Goal: Task Accomplishment & Management: Use online tool/utility

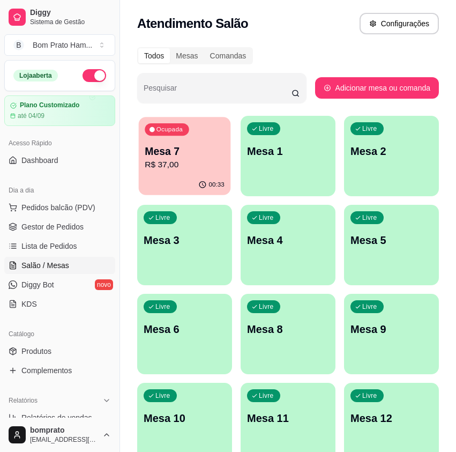
click at [229, 160] on div "Ocupada Mesa 7 R$ 37,00" at bounding box center [185, 146] width 92 height 58
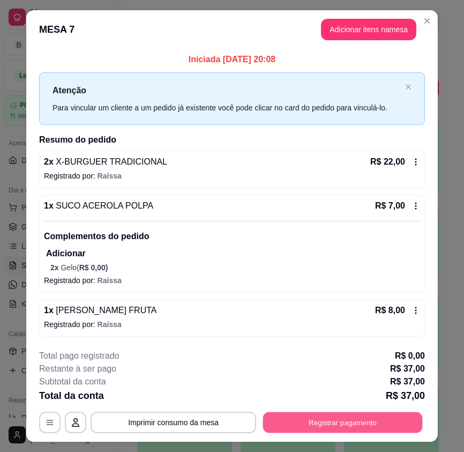
click at [350, 427] on button "Registrar pagamento" at bounding box center [343, 421] width 160 height 21
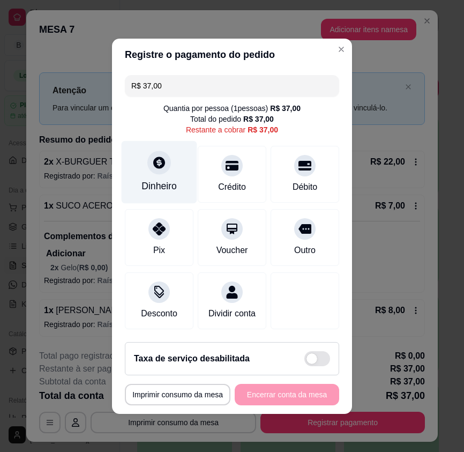
click at [161, 167] on div "Dinheiro" at bounding box center [160, 171] width 76 height 63
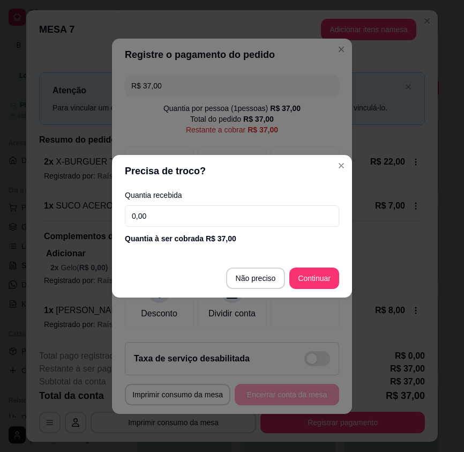
click at [219, 211] on input "0,00" at bounding box center [232, 215] width 214 height 21
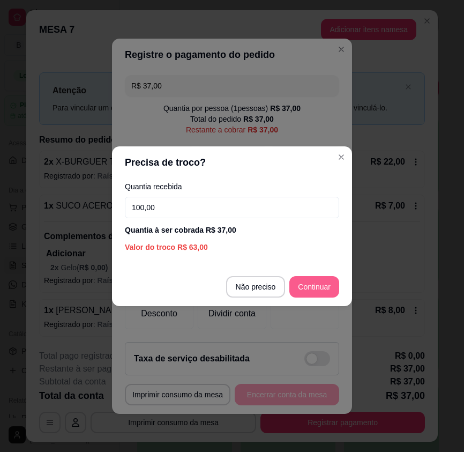
type input "100,00"
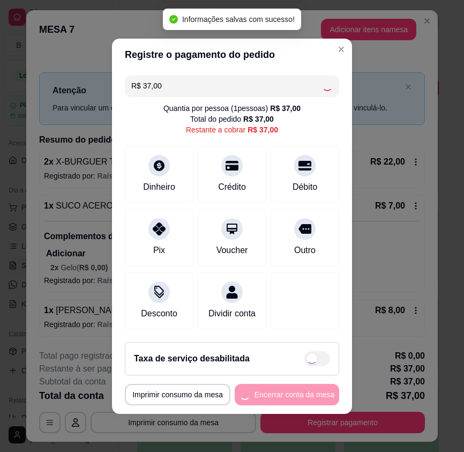
type input "R$ 0,00"
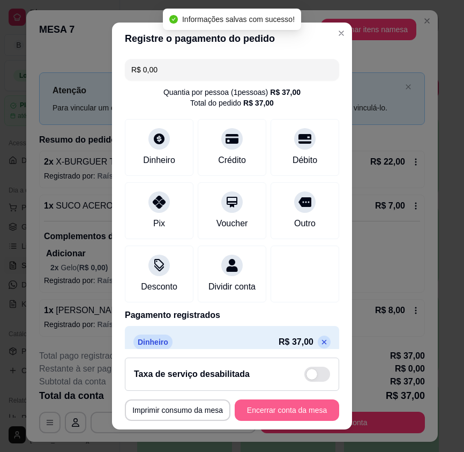
click at [294, 406] on button "Encerrar conta da mesa" at bounding box center [287, 409] width 104 height 21
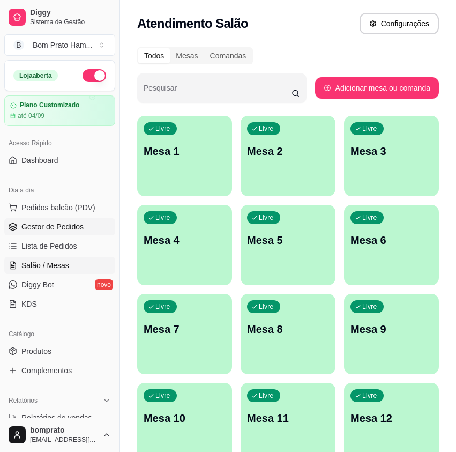
click at [75, 224] on span "Gestor de Pedidos" at bounding box center [52, 226] width 62 height 11
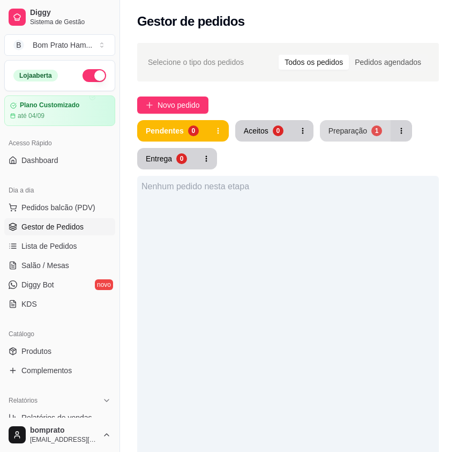
click at [350, 122] on button "Preparação 1" at bounding box center [355, 130] width 71 height 21
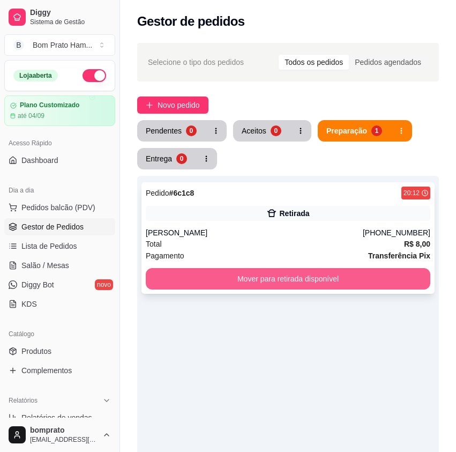
click at [333, 279] on button "Mover para retirada disponível" at bounding box center [288, 278] width 284 height 21
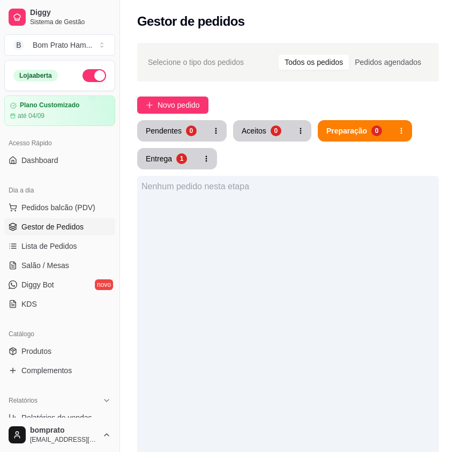
click at [256, 119] on div "Selecione o tipo dos pedidos Todos os pedidos Pedidos agendados Novo pedido Pen…" at bounding box center [288, 338] width 336 height 604
click at [257, 123] on button "Aceitos 0" at bounding box center [261, 131] width 55 height 21
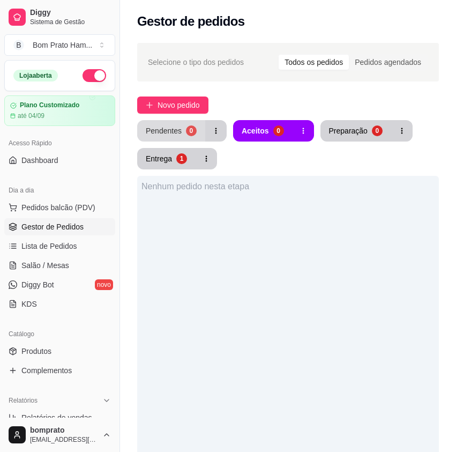
click at [192, 131] on div "0" at bounding box center [191, 130] width 11 height 11
